Goal: Transaction & Acquisition: Subscribe to service/newsletter

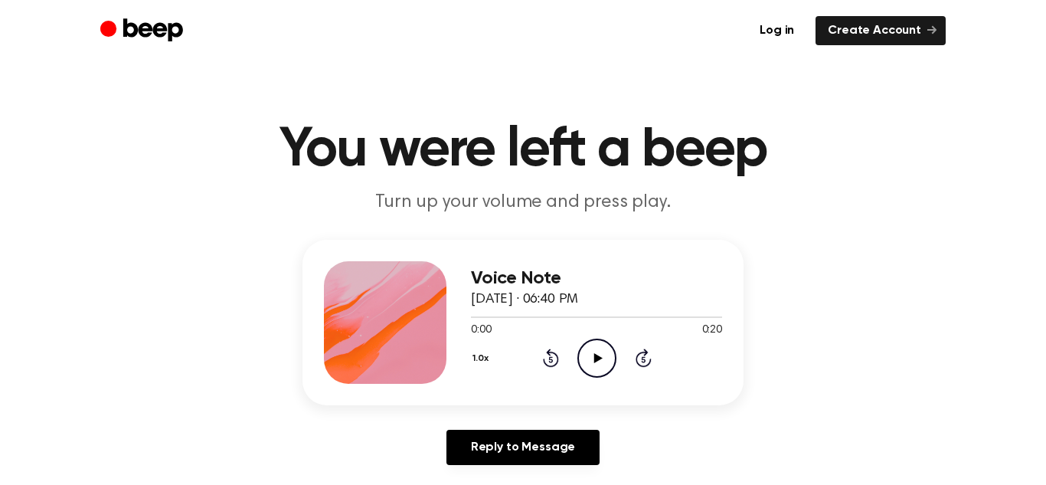
click at [577, 342] on icon "Play Audio" at bounding box center [596, 358] width 39 height 39
click at [577, 343] on icon "Pause Audio" at bounding box center [596, 358] width 39 height 39
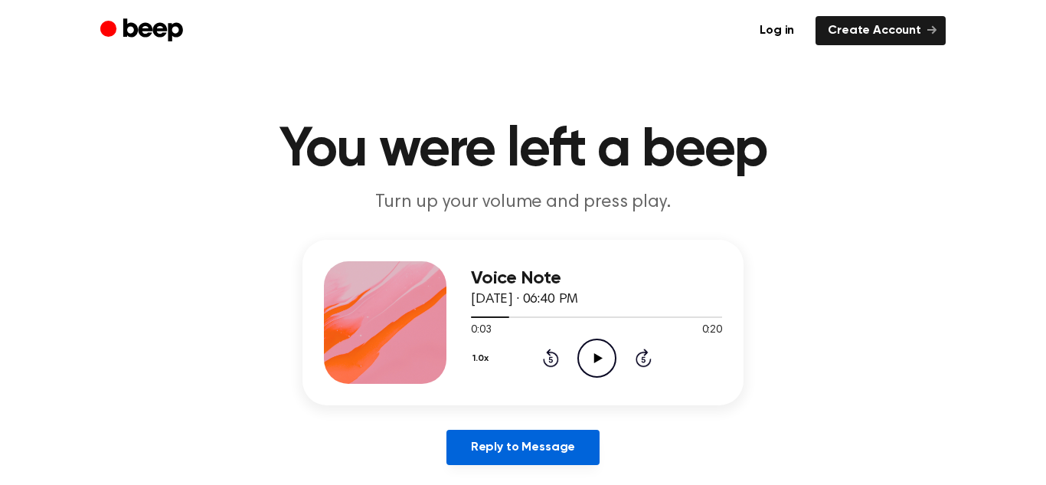
click at [535, 431] on link "Reply to Message" at bounding box center [523, 447] width 153 height 35
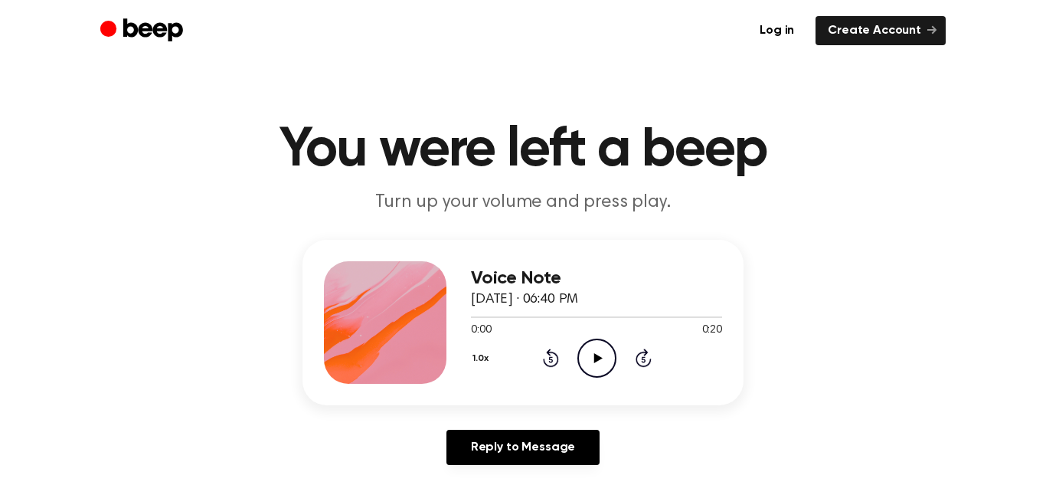
click at [605, 355] on icon "Play Audio" at bounding box center [596, 358] width 39 height 39
click at [604, 355] on icon "Pause Audio" at bounding box center [596, 358] width 39 height 39
click at [616, 352] on icon "Play Audio" at bounding box center [596, 358] width 39 height 39
click at [608, 351] on icon "Play Audio" at bounding box center [596, 358] width 39 height 39
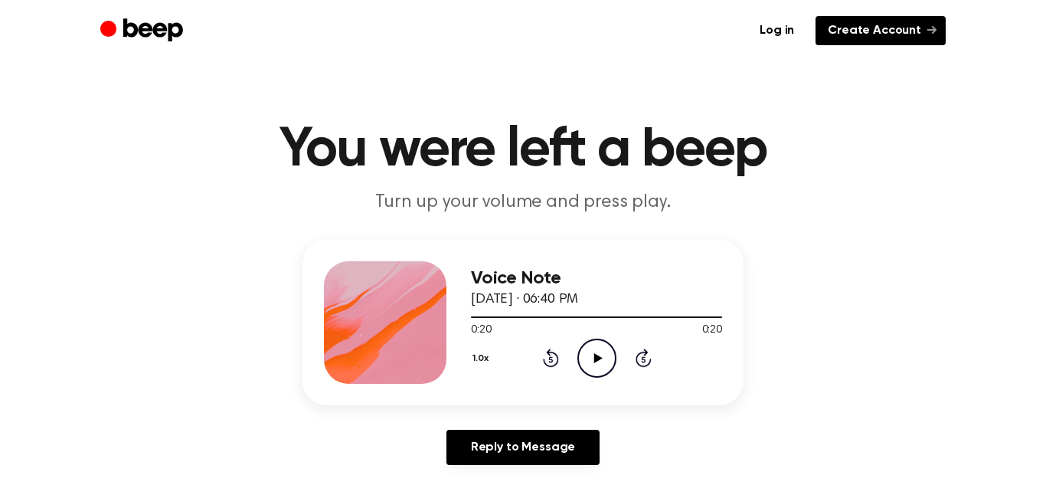
click at [921, 18] on link "Create Account" at bounding box center [881, 30] width 130 height 29
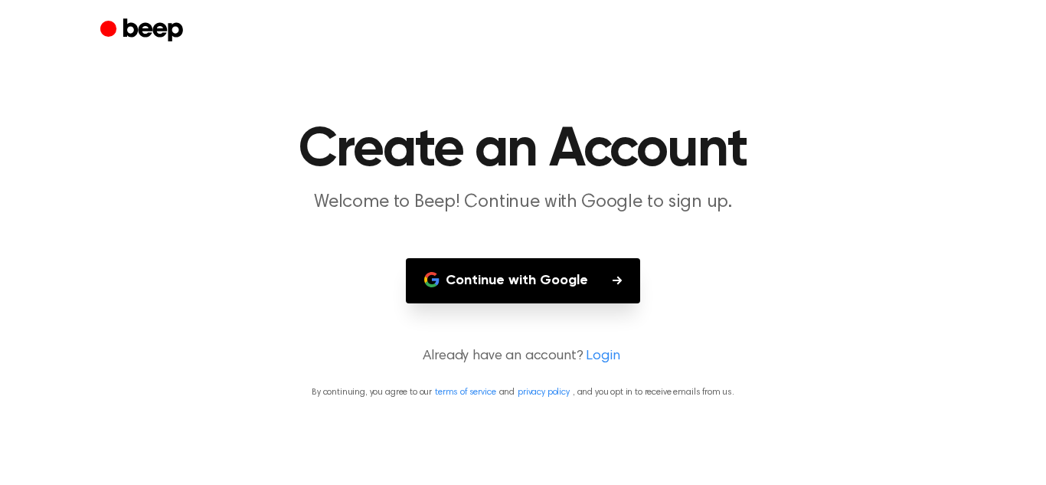
click at [600, 304] on main "Create an Account Welcome to Beep! Continue with Google to sign up. Continue wi…" at bounding box center [523, 242] width 1046 height 485
click at [589, 291] on button "Continue with Google" at bounding box center [523, 280] width 234 height 45
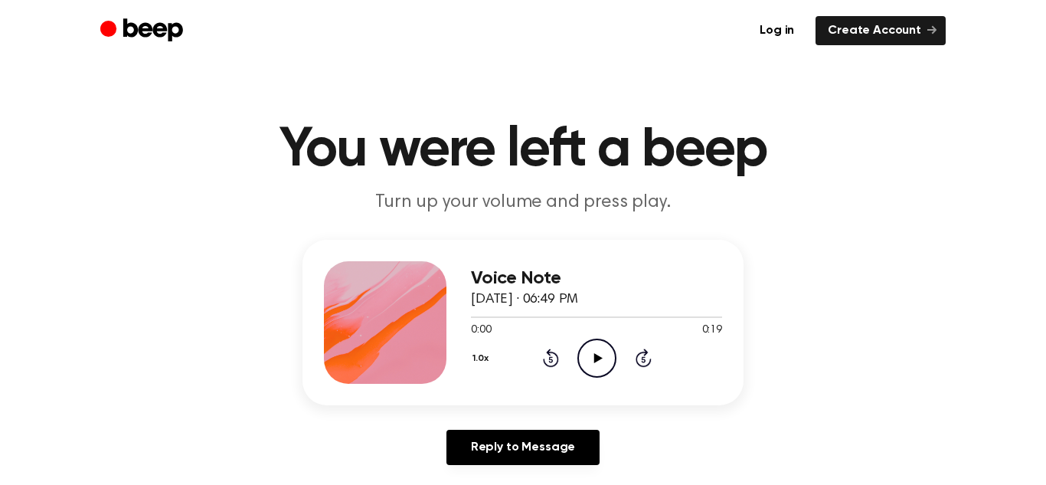
click at [591, 368] on icon "Play Audio" at bounding box center [596, 358] width 39 height 39
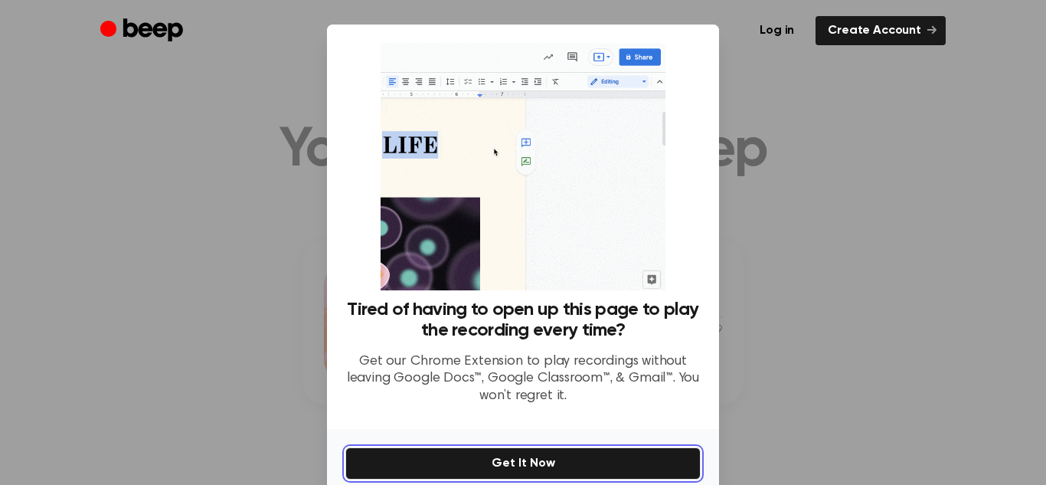
click at [401, 457] on button "Get It Now" at bounding box center [522, 463] width 355 height 32
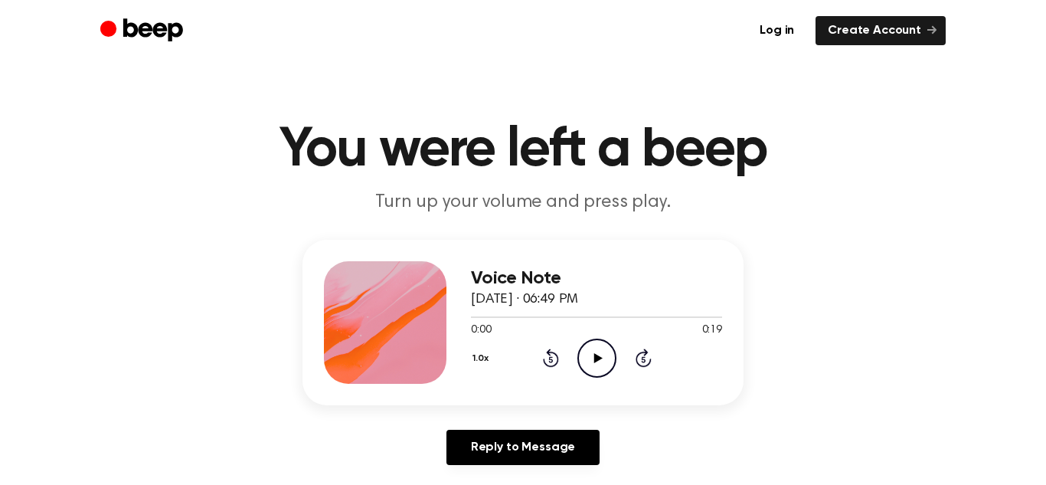
click at [594, 347] on icon "Play Audio" at bounding box center [596, 358] width 39 height 39
click at [606, 356] on icon "Play Audio" at bounding box center [596, 358] width 39 height 39
click at [591, 362] on icon "Pause Audio" at bounding box center [596, 358] width 39 height 39
click at [604, 363] on icon "Play Audio" at bounding box center [596, 358] width 39 height 39
click at [599, 349] on icon "Pause Audio" at bounding box center [596, 358] width 39 height 39
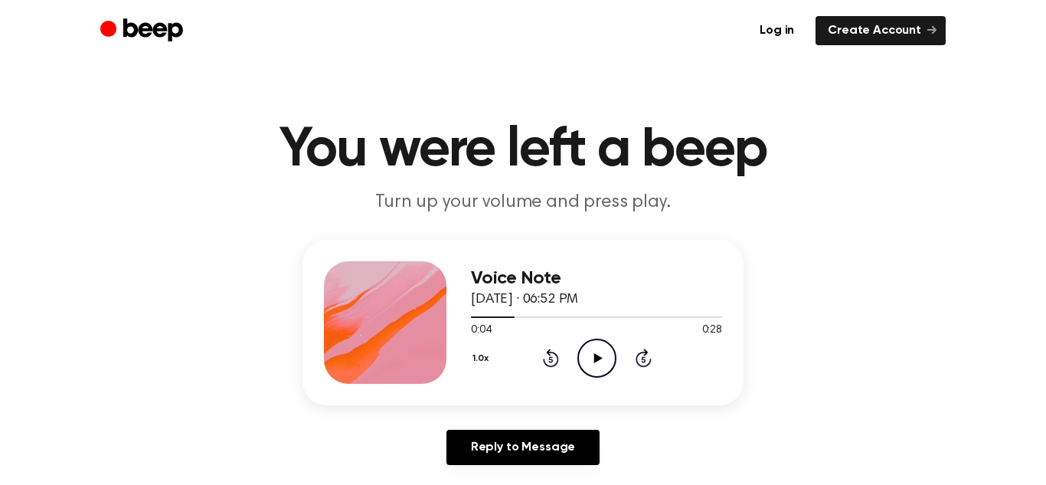
click at [599, 349] on icon "Play Audio" at bounding box center [596, 358] width 39 height 39
